Goal: Communication & Community: Answer question/provide support

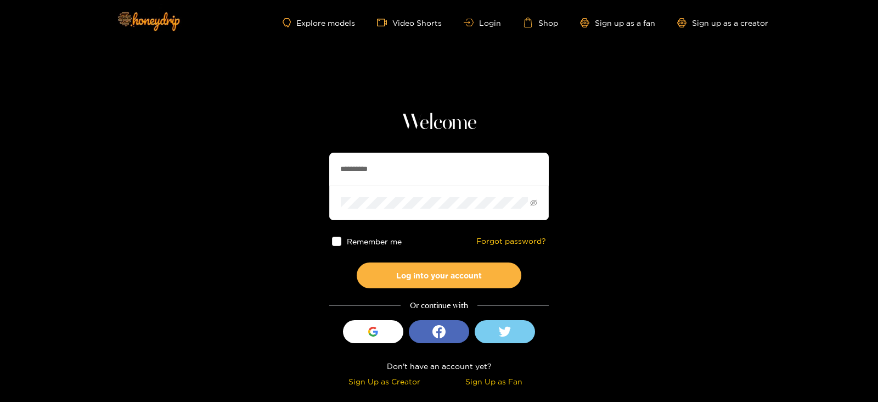
drag, startPoint x: 389, startPoint y: 175, endPoint x: 251, endPoint y: 166, distance: 138.6
click at [251, 166] on section "**********" at bounding box center [439, 195] width 878 height 390
type input "*********"
click at [357, 262] on button "Log into your account" at bounding box center [439, 275] width 165 height 26
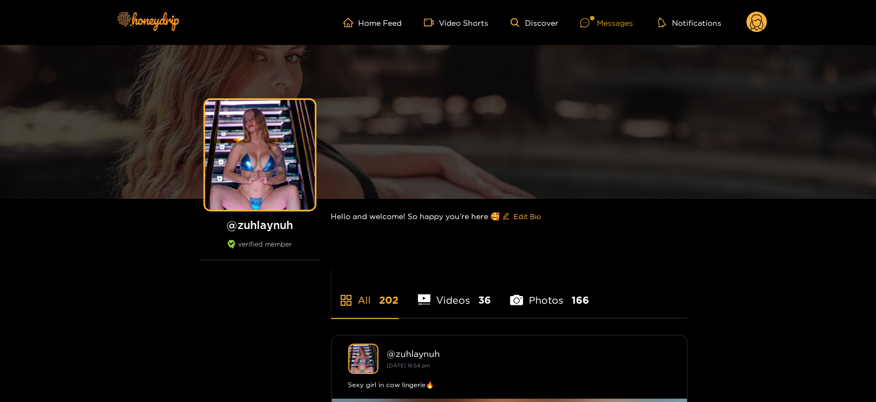
click at [622, 26] on div "Messages" at bounding box center [607, 22] width 53 height 13
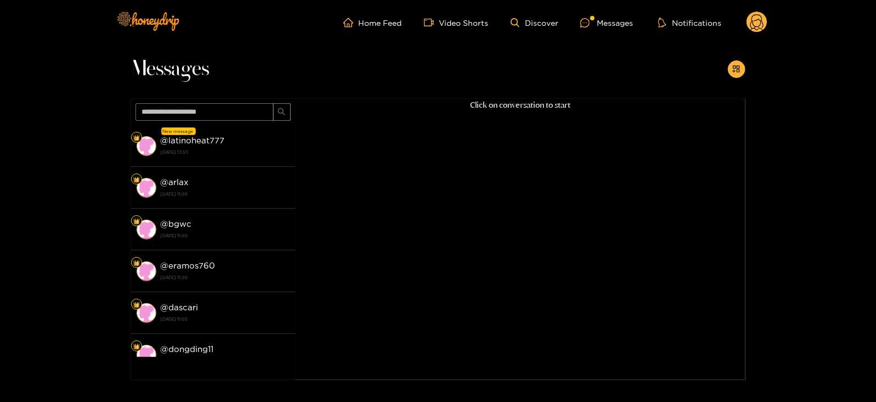
click at [266, 144] on div "@ latinoheat777 [DATE] 13:53" at bounding box center [225, 145] width 129 height 25
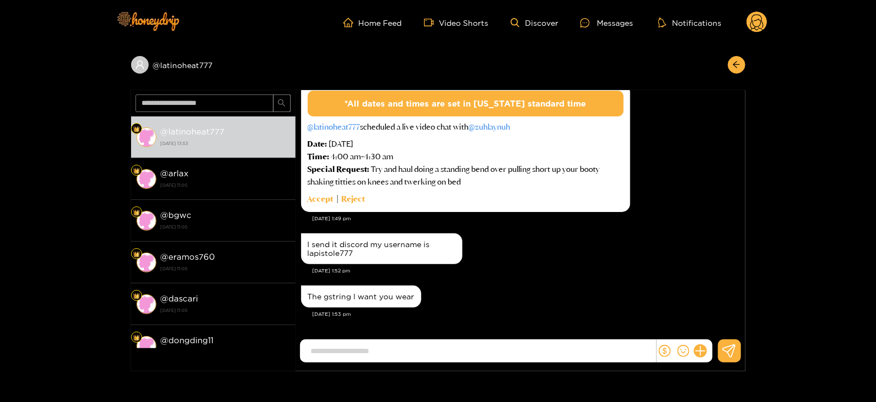
scroll to position [1158, 0]
click at [521, 196] on div "Accept Reject" at bounding box center [466, 199] width 316 height 13
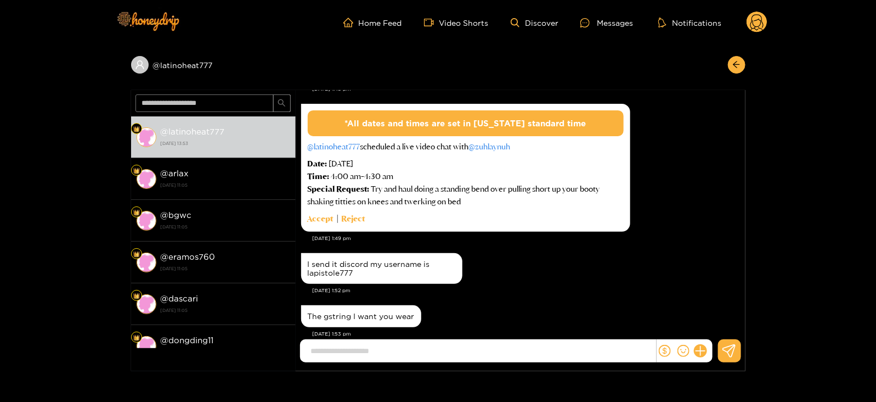
scroll to position [1139, 0]
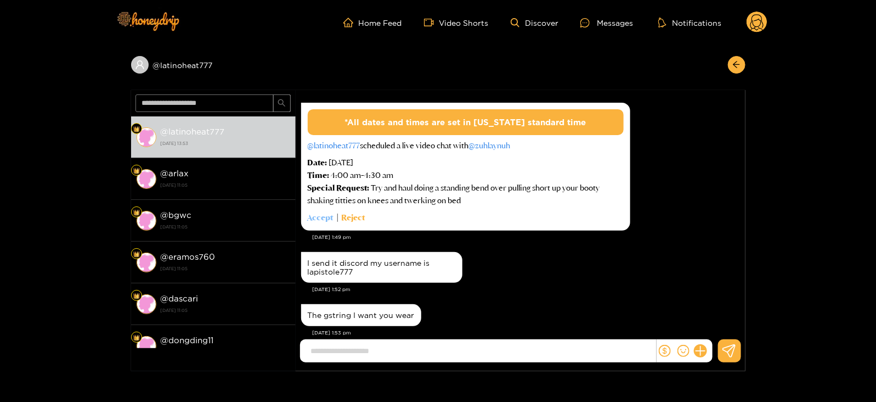
click at [315, 219] on link "Accept" at bounding box center [321, 217] width 26 height 13
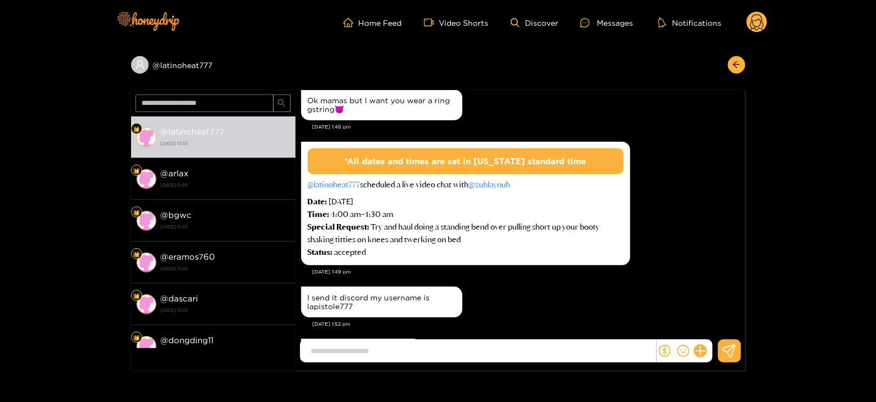
scroll to position [1100, 0]
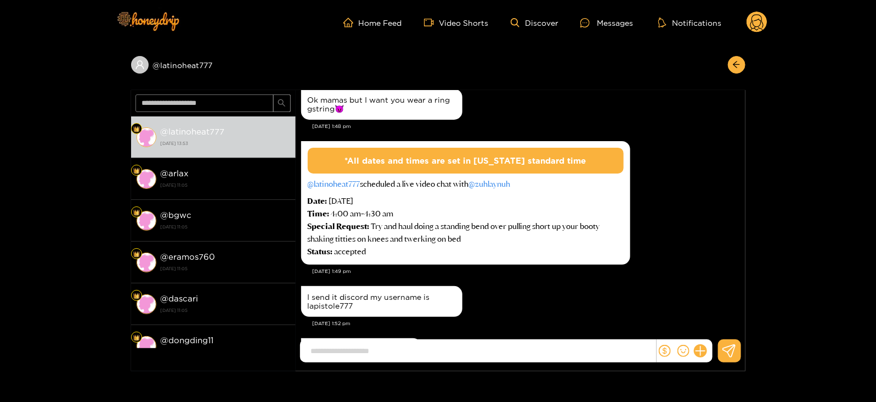
click at [750, 15] on circle at bounding box center [757, 22] width 21 height 21
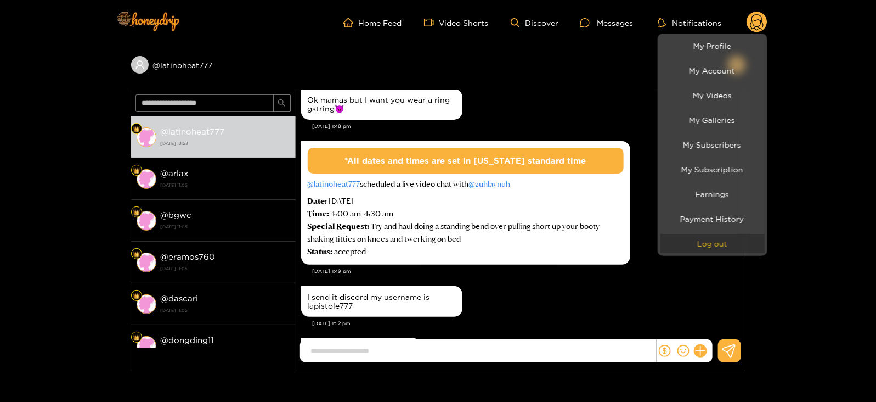
click at [690, 240] on button "Log out" at bounding box center [713, 243] width 104 height 19
